Goal: Information Seeking & Learning: Learn about a topic

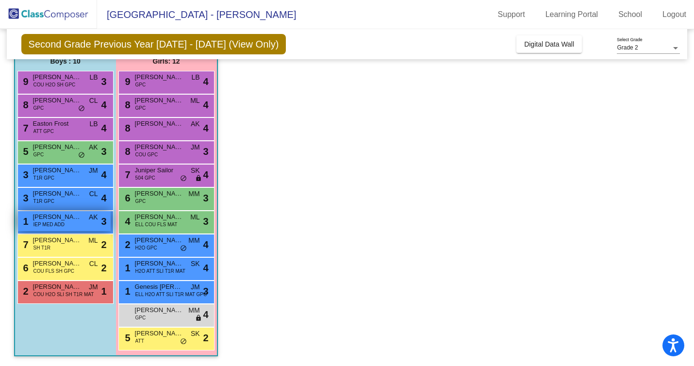
click at [76, 223] on div "1 [PERSON_NAME] IEP MED ADD AK lock do_not_disturb_alt 3" at bounding box center [64, 221] width 93 height 20
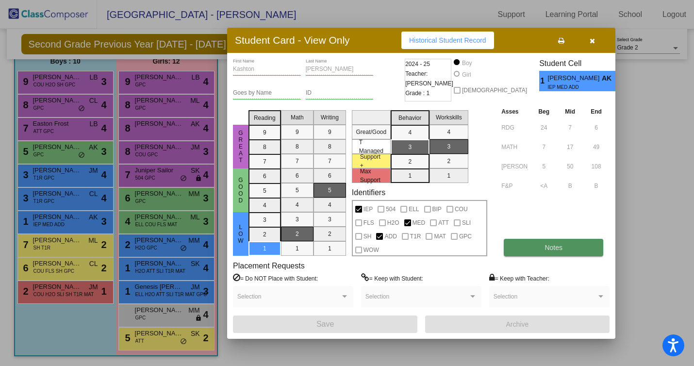
click at [541, 244] on button "Notes" at bounding box center [552, 247] width 99 height 17
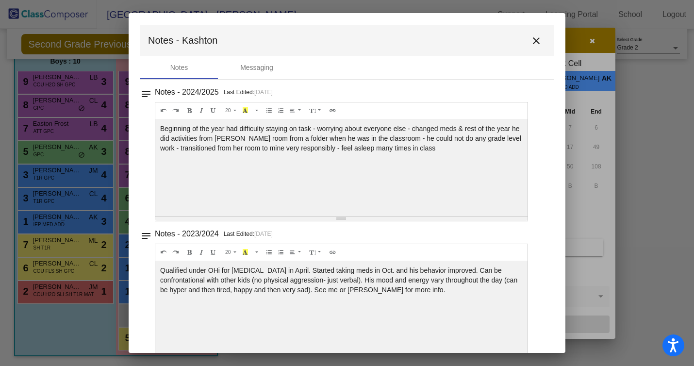
click at [530, 40] on mat-icon "close" at bounding box center [536, 41] width 12 height 12
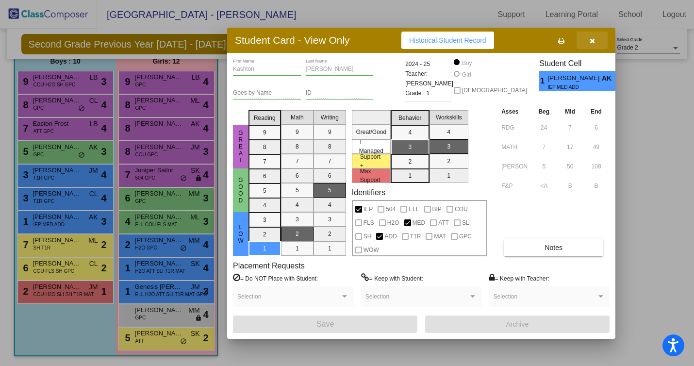
click at [591, 41] on icon "button" at bounding box center [591, 40] width 5 height 7
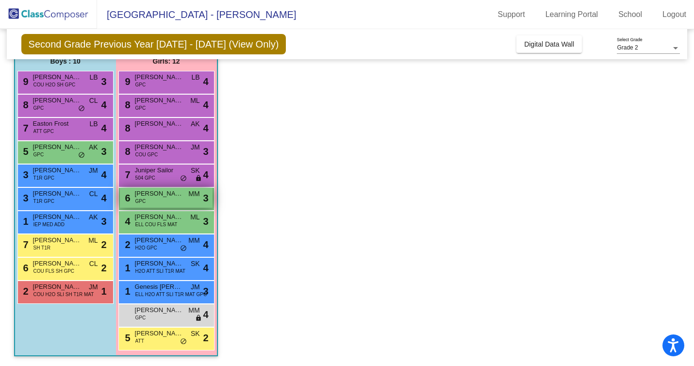
click at [182, 198] on div "6 [PERSON_NAME] GPC MM lock do_not_disturb_alt 3" at bounding box center [166, 198] width 93 height 20
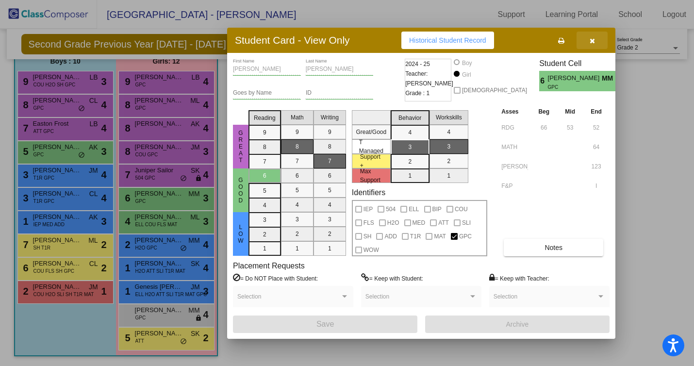
click at [592, 39] on icon "button" at bounding box center [591, 40] width 5 height 7
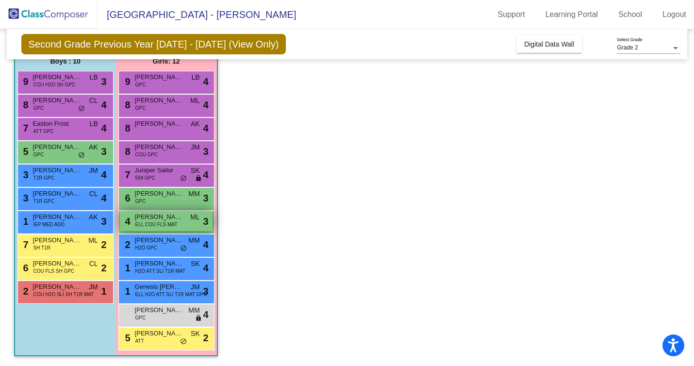
click at [178, 226] on div "4 [PERSON_NAME] ELL COU FLS MAT ML lock do_not_disturb_alt 3" at bounding box center [166, 221] width 93 height 20
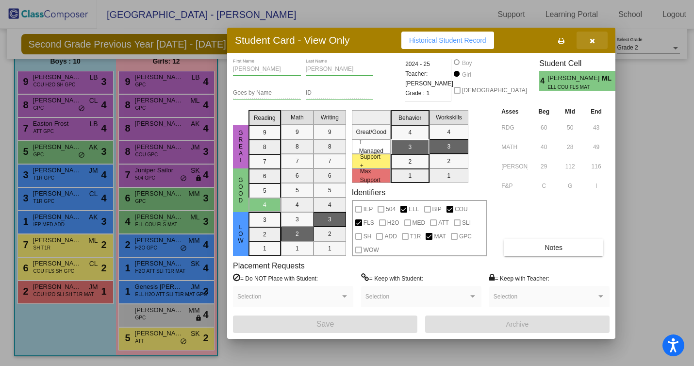
click at [592, 43] on icon "button" at bounding box center [591, 40] width 5 height 7
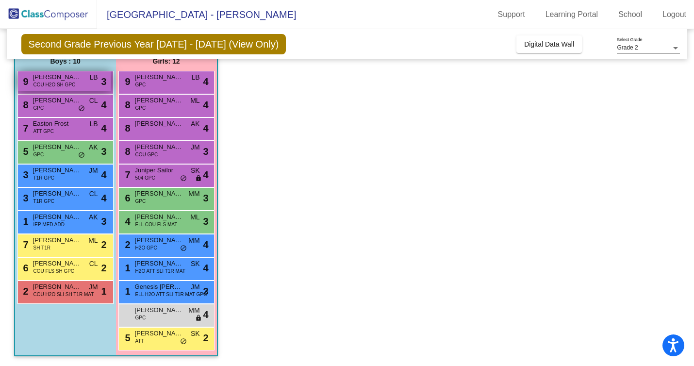
click at [52, 76] on span "[PERSON_NAME]" at bounding box center [57, 77] width 49 height 10
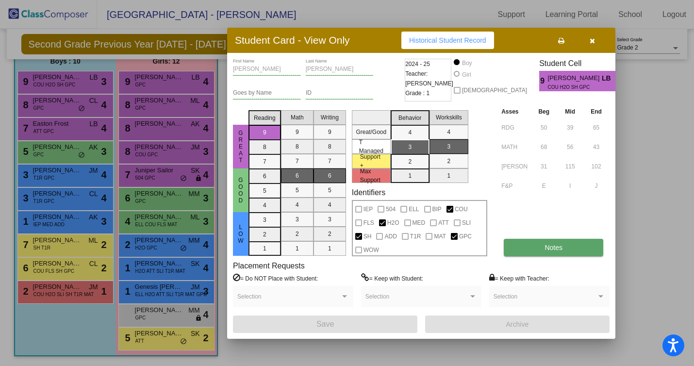
click at [536, 245] on button "Notes" at bounding box center [552, 247] width 99 height 17
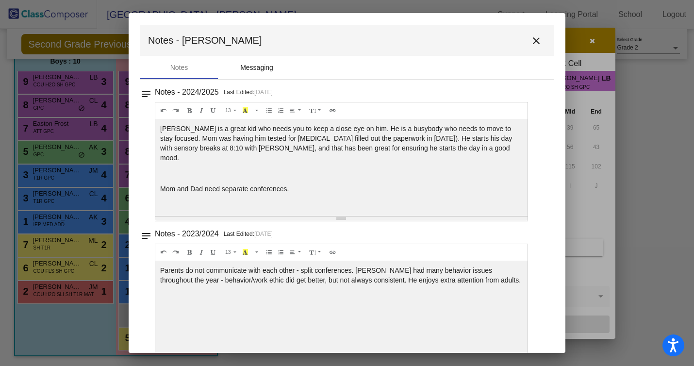
click at [256, 63] on div "Messaging" at bounding box center [256, 68] width 33 height 10
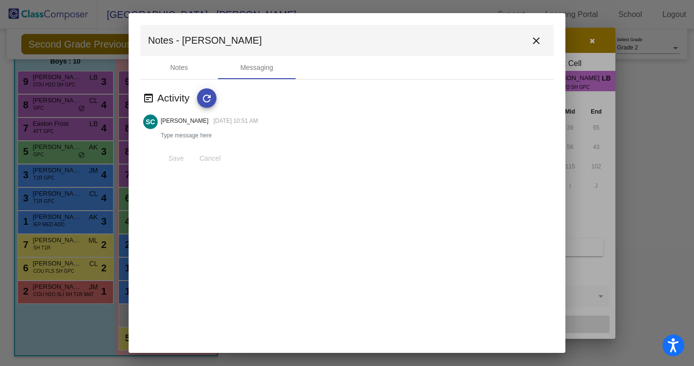
click at [534, 39] on mat-icon "close" at bounding box center [536, 41] width 12 height 12
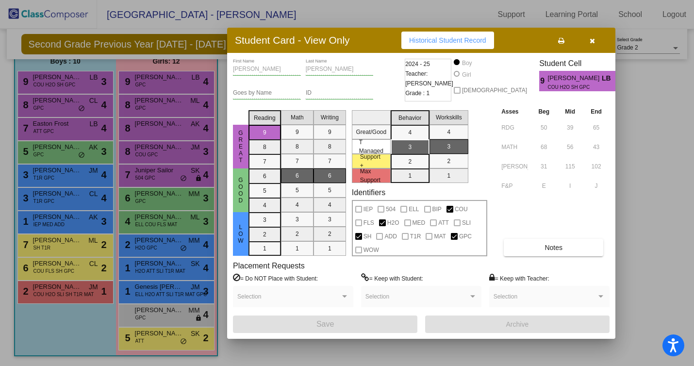
click at [593, 43] on icon "button" at bounding box center [591, 40] width 5 height 7
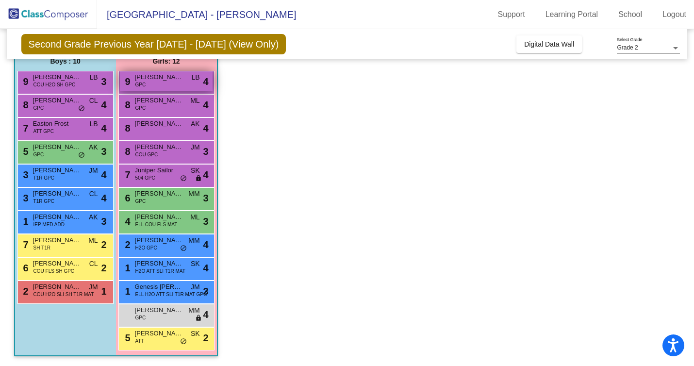
click at [134, 87] on div "9 [PERSON_NAME] GPC LB lock do_not_disturb_alt 4" at bounding box center [166, 81] width 93 height 20
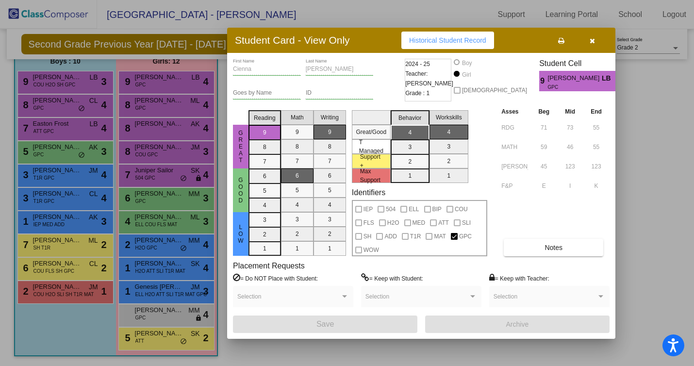
click at [595, 41] on button "button" at bounding box center [591, 40] width 31 height 17
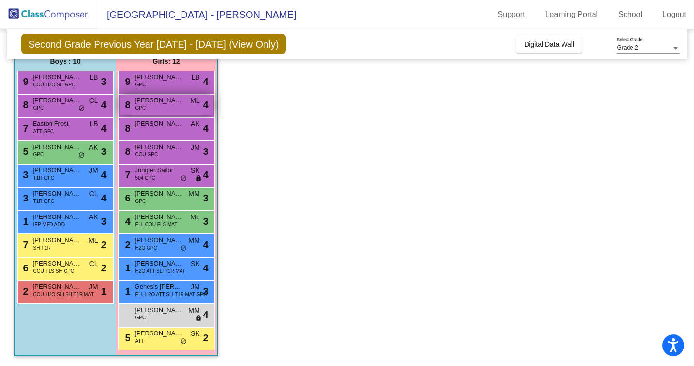
click at [169, 97] on span "[PERSON_NAME]" at bounding box center [159, 101] width 49 height 10
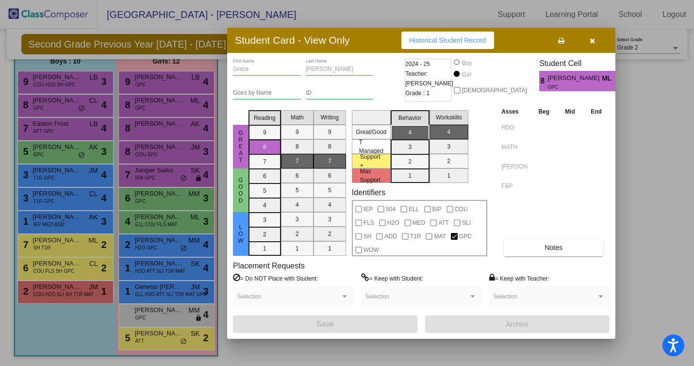
click at [596, 44] on button "button" at bounding box center [591, 40] width 31 height 17
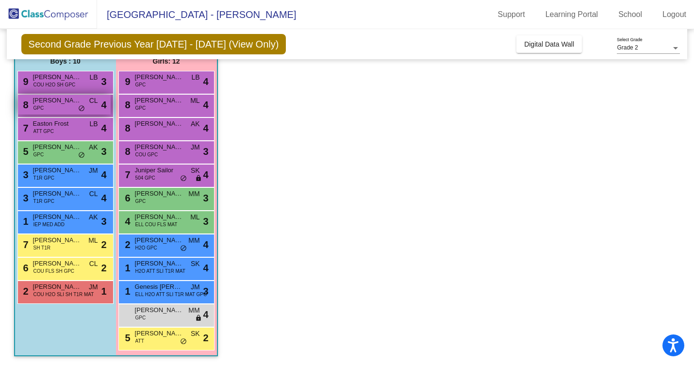
click at [78, 109] on span "do_not_disturb_alt" at bounding box center [81, 109] width 7 height 8
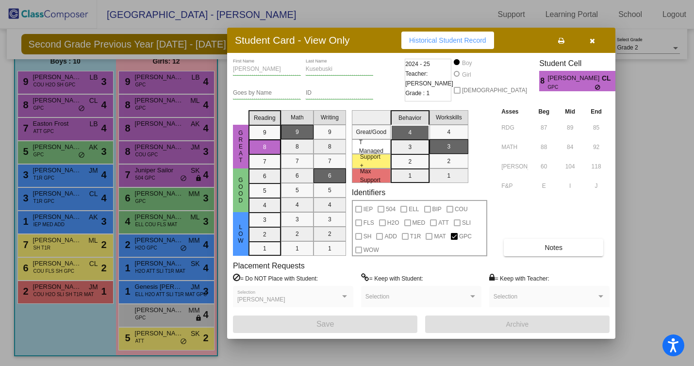
click at [592, 42] on icon "button" at bounding box center [591, 40] width 5 height 7
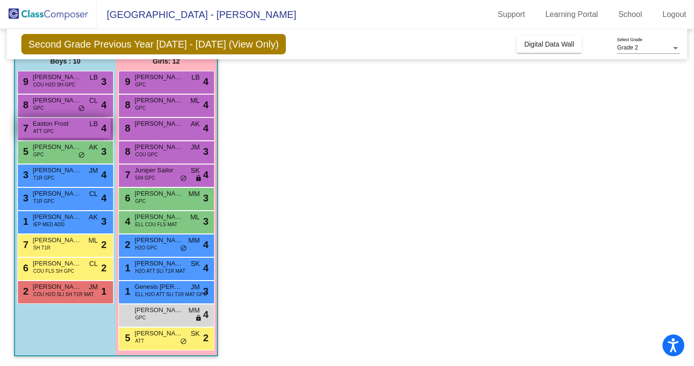
click at [45, 135] on div "7 Easton Frost ATT GPC LB lock do_not_disturb_alt 4" at bounding box center [64, 128] width 93 height 20
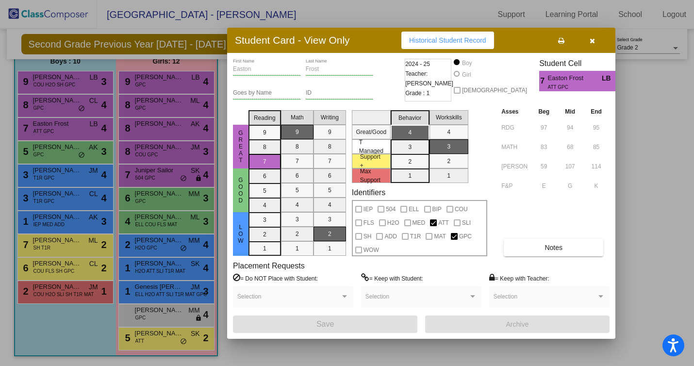
click at [589, 42] on icon "button" at bounding box center [591, 40] width 5 height 7
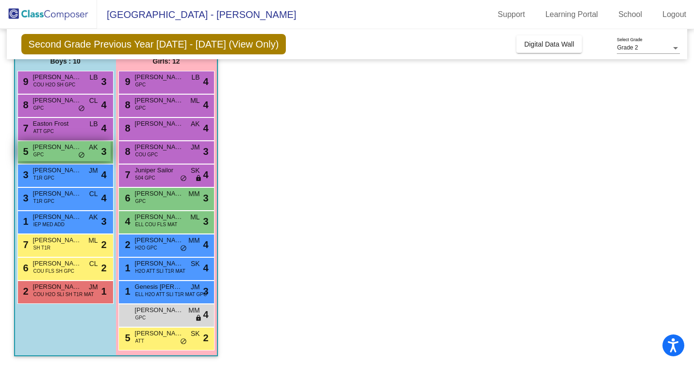
click at [51, 157] on div "5 [PERSON_NAME] GPC AK lock do_not_disturb_alt 3" at bounding box center [64, 151] width 93 height 20
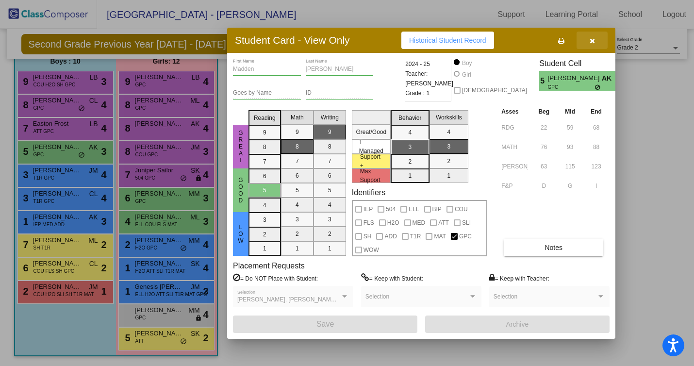
click at [595, 41] on button "button" at bounding box center [591, 40] width 31 height 17
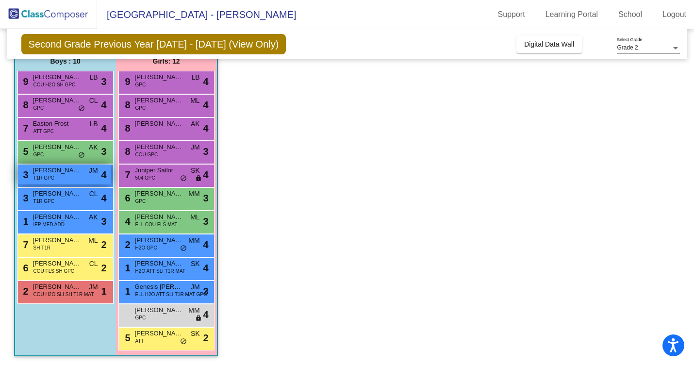
click at [68, 175] on div "3 [PERSON_NAME] T1R GPC JM lock do_not_disturb_alt 4" at bounding box center [64, 174] width 93 height 20
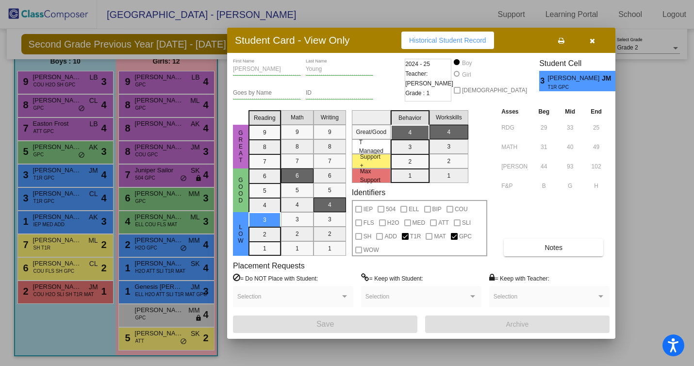
click at [594, 39] on icon "button" at bounding box center [591, 40] width 5 height 7
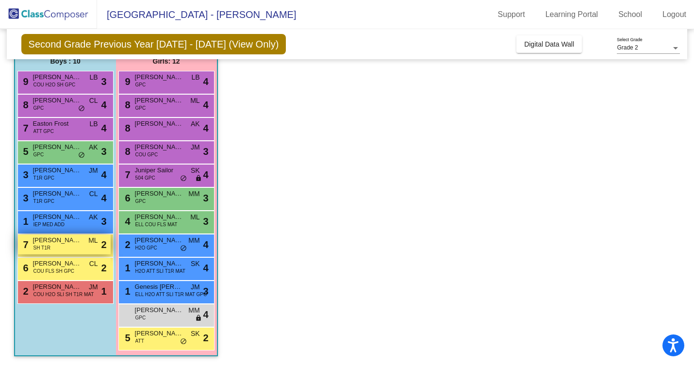
click at [79, 243] on span "[PERSON_NAME]" at bounding box center [57, 240] width 49 height 10
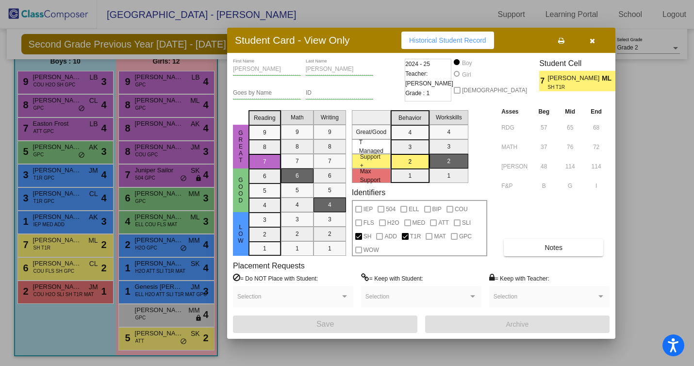
click at [595, 40] on button "button" at bounding box center [591, 40] width 31 height 17
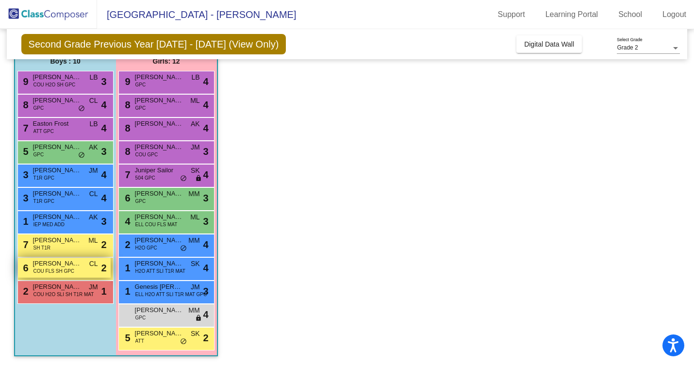
click at [46, 272] on span "COU FLS SH GPC" at bounding box center [53, 270] width 41 height 7
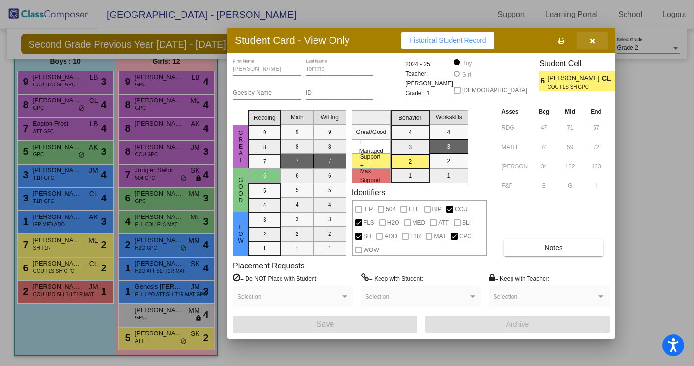
click at [594, 44] on button "button" at bounding box center [591, 40] width 31 height 17
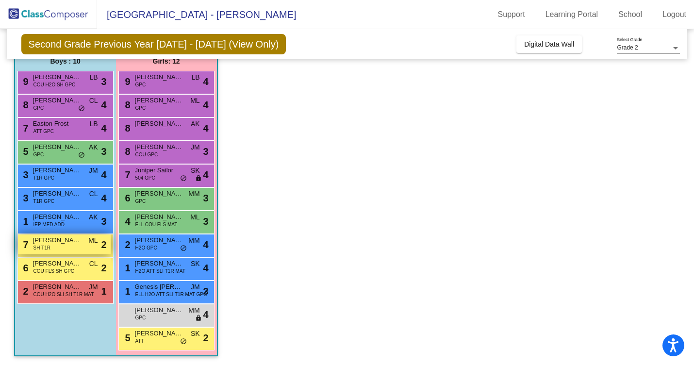
click at [77, 242] on span "[PERSON_NAME]" at bounding box center [57, 240] width 49 height 10
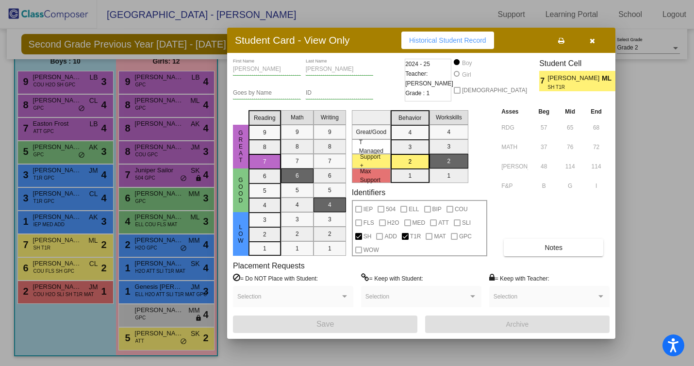
click at [592, 42] on icon "button" at bounding box center [591, 40] width 5 height 7
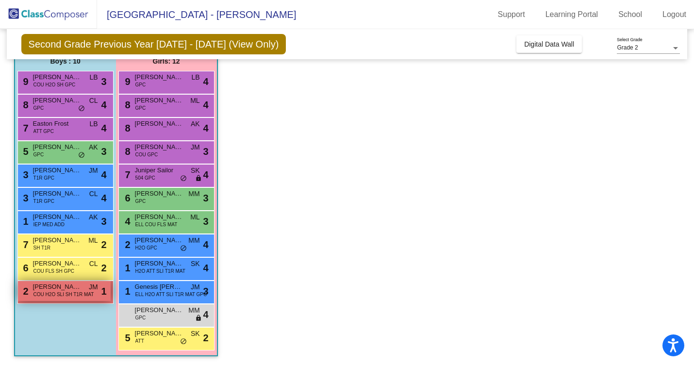
click at [83, 292] on span "COU H2O SLI SH T1R MAT" at bounding box center [63, 294] width 61 height 7
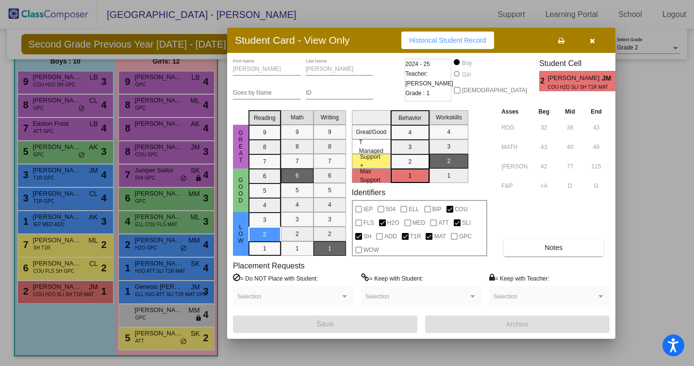
click at [594, 42] on button "button" at bounding box center [591, 40] width 31 height 17
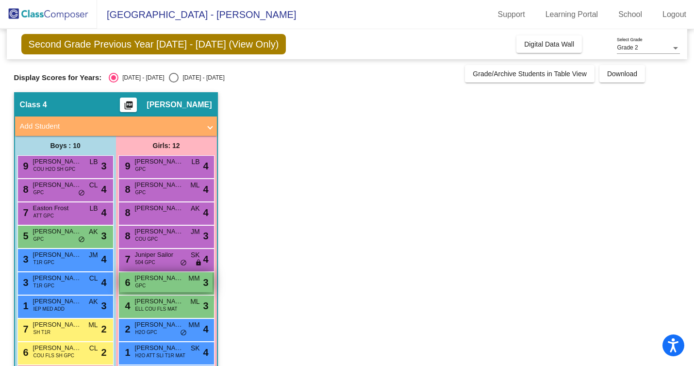
click at [178, 278] on span "[PERSON_NAME]" at bounding box center [159, 278] width 49 height 10
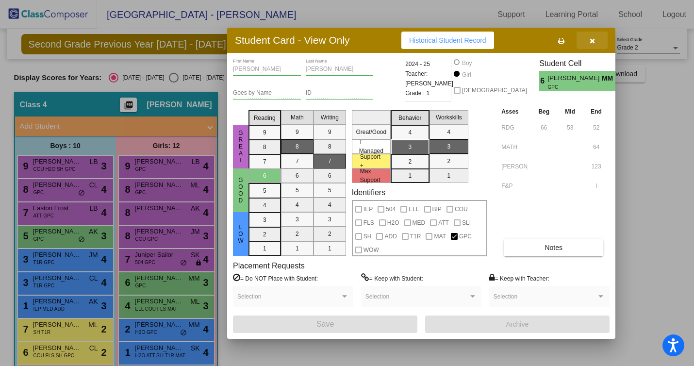
click at [591, 41] on icon "button" at bounding box center [591, 40] width 5 height 7
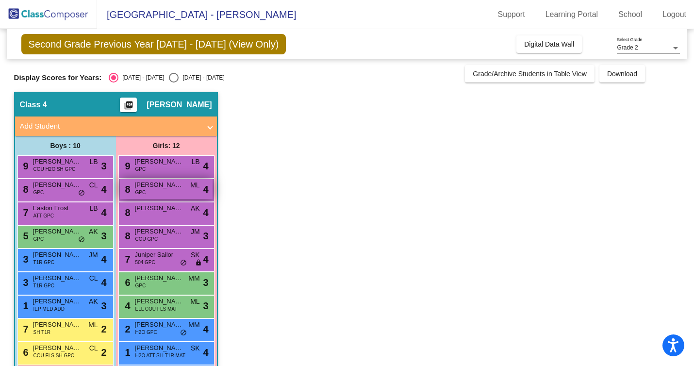
click at [183, 194] on div "8 [PERSON_NAME] GPC ML lock do_not_disturb_alt 4" at bounding box center [166, 189] width 93 height 20
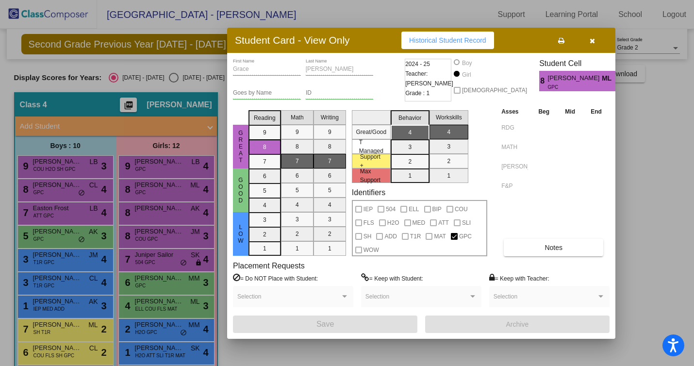
click at [176, 213] on div at bounding box center [347, 183] width 694 height 366
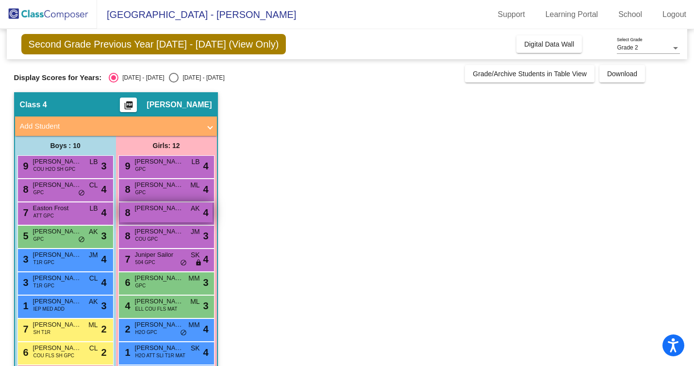
click at [176, 213] on div "8 [PERSON_NAME] AK lock do_not_disturb_alt 4" at bounding box center [166, 212] width 93 height 20
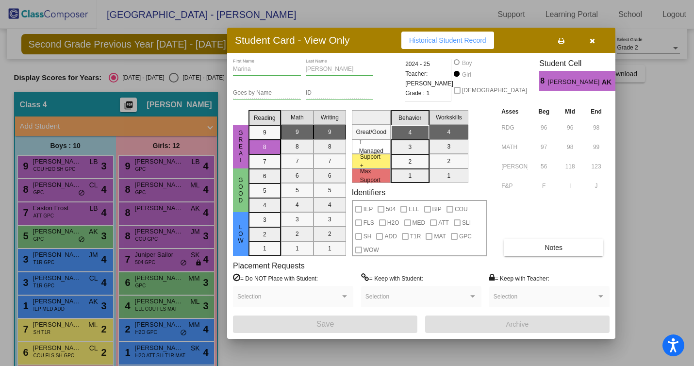
click at [591, 38] on icon "button" at bounding box center [591, 40] width 5 height 7
